Goal: Task Accomplishment & Management: Manage account settings

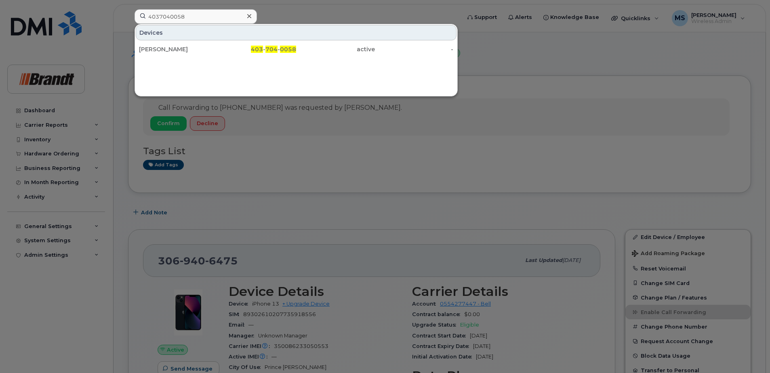
type input "4037040058"
click at [270, 61] on div "Devices [PERSON_NAME] 403 - 704 - 0058 active -" at bounding box center [295, 60] width 323 height 73
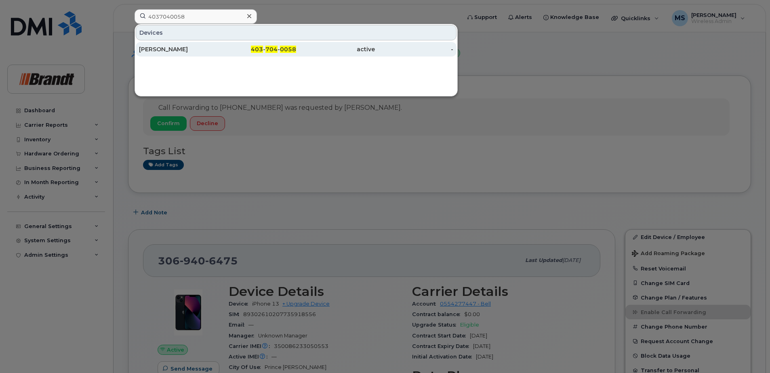
click at [279, 53] on div "403 - 704 - 0058" at bounding box center [257, 49] width 79 height 8
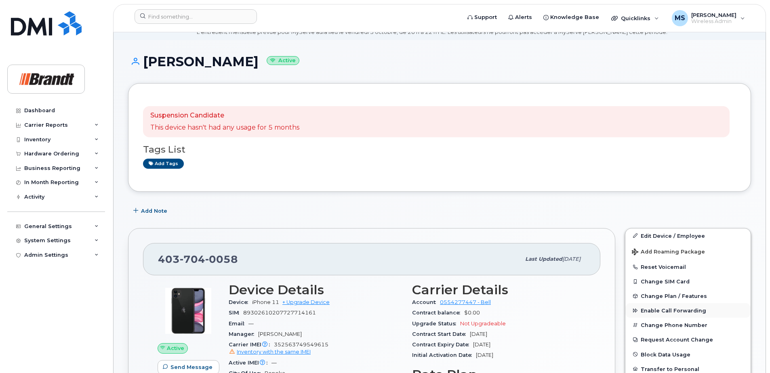
scroll to position [81, 0]
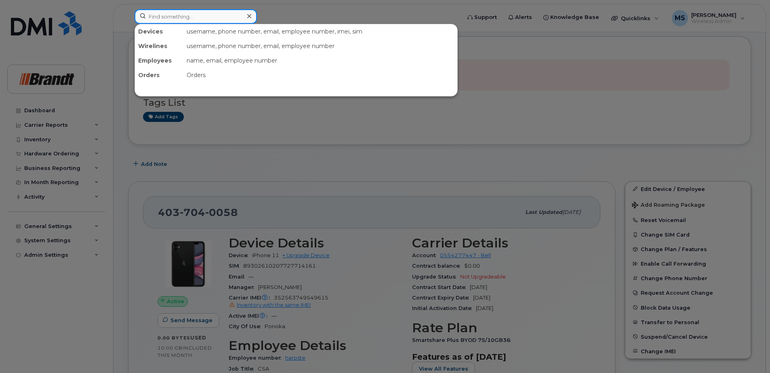
click at [191, 19] on input at bounding box center [195, 16] width 122 height 15
click at [163, 16] on input at bounding box center [195, 16] width 122 height 15
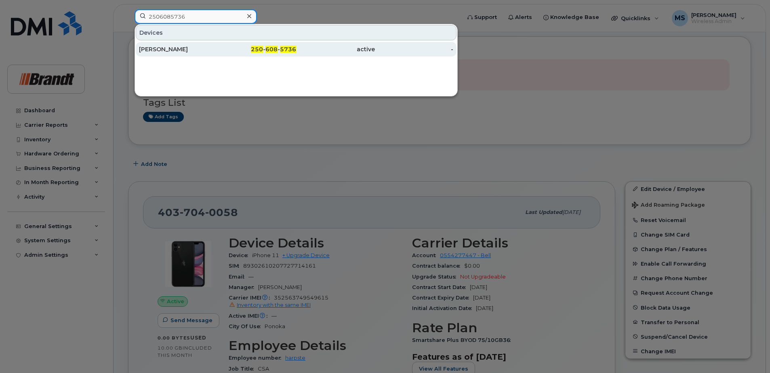
type input "2506085736"
click at [177, 52] on div "[PERSON_NAME]" at bounding box center [178, 49] width 79 height 8
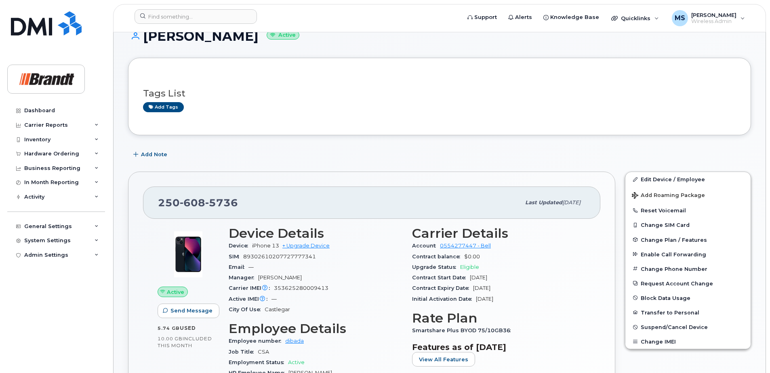
scroll to position [40, 0]
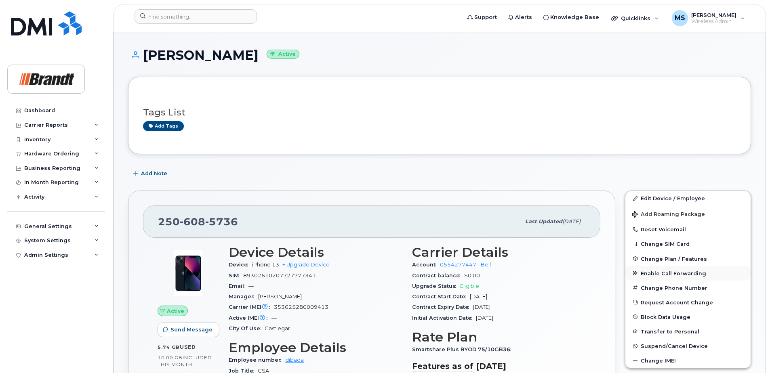
click at [652, 272] on span "Enable Call Forwarding" at bounding box center [672, 273] width 65 height 6
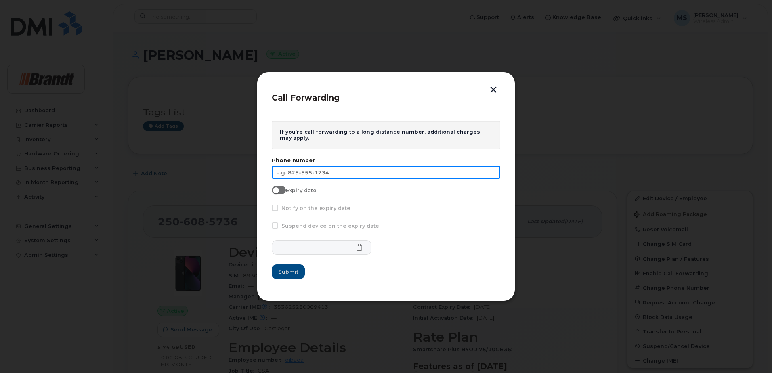
click at [314, 171] on input "text" at bounding box center [386, 172] width 229 height 13
type input "250-365-9384"
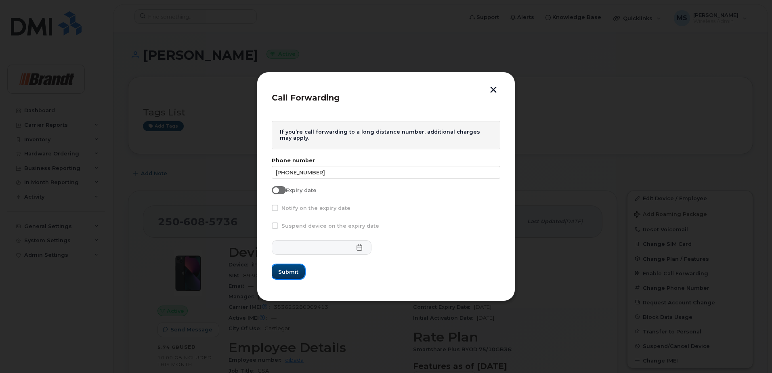
click at [292, 272] on span "Submit" at bounding box center [288, 272] width 20 height 8
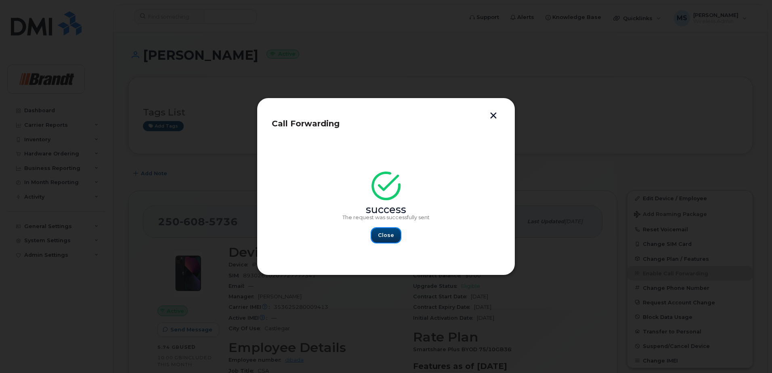
click at [384, 239] on button "Close" at bounding box center [385, 235] width 29 height 15
